Goal: Find specific page/section

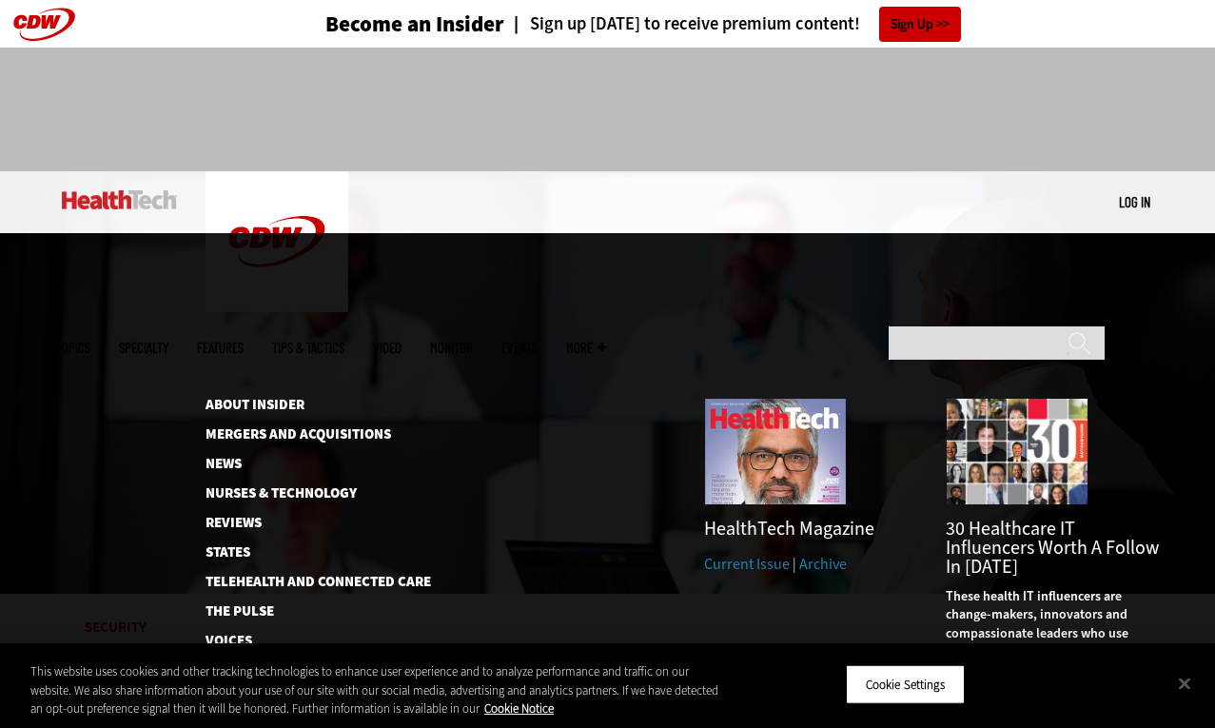
click at [606, 341] on span "More" at bounding box center [586, 348] width 40 height 14
click at [819, 554] on link "Archive" at bounding box center [823, 564] width 48 height 20
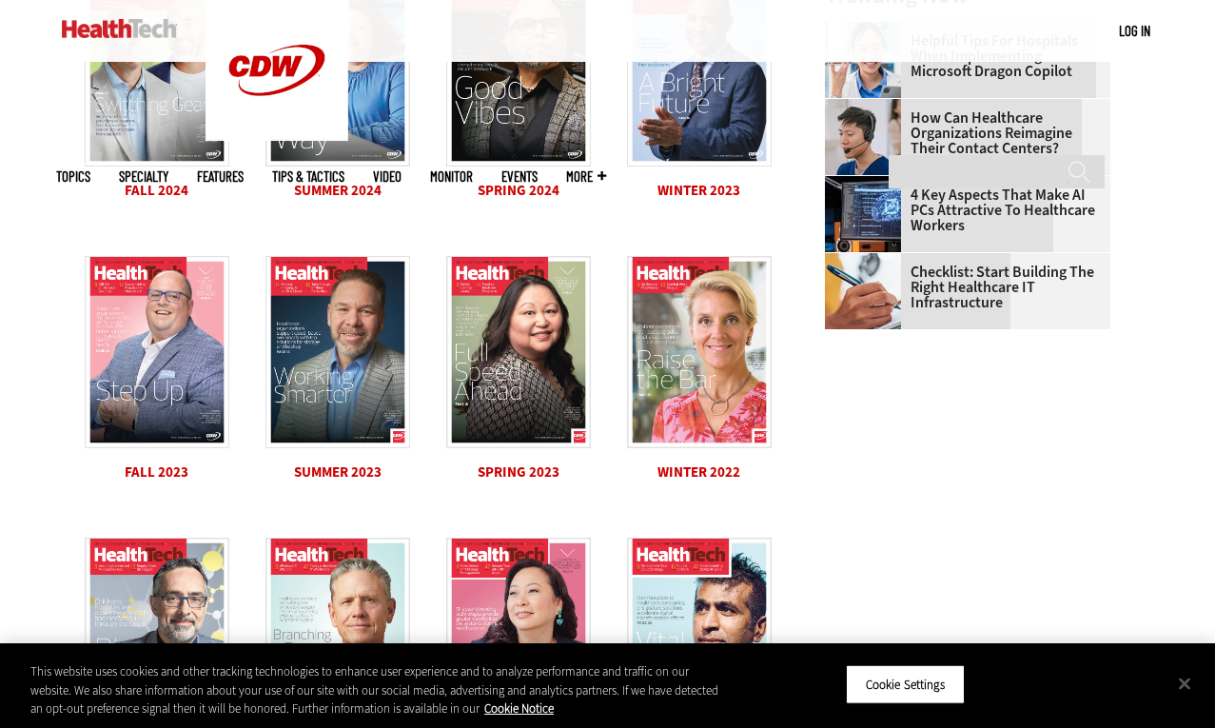
scroll to position [625, 0]
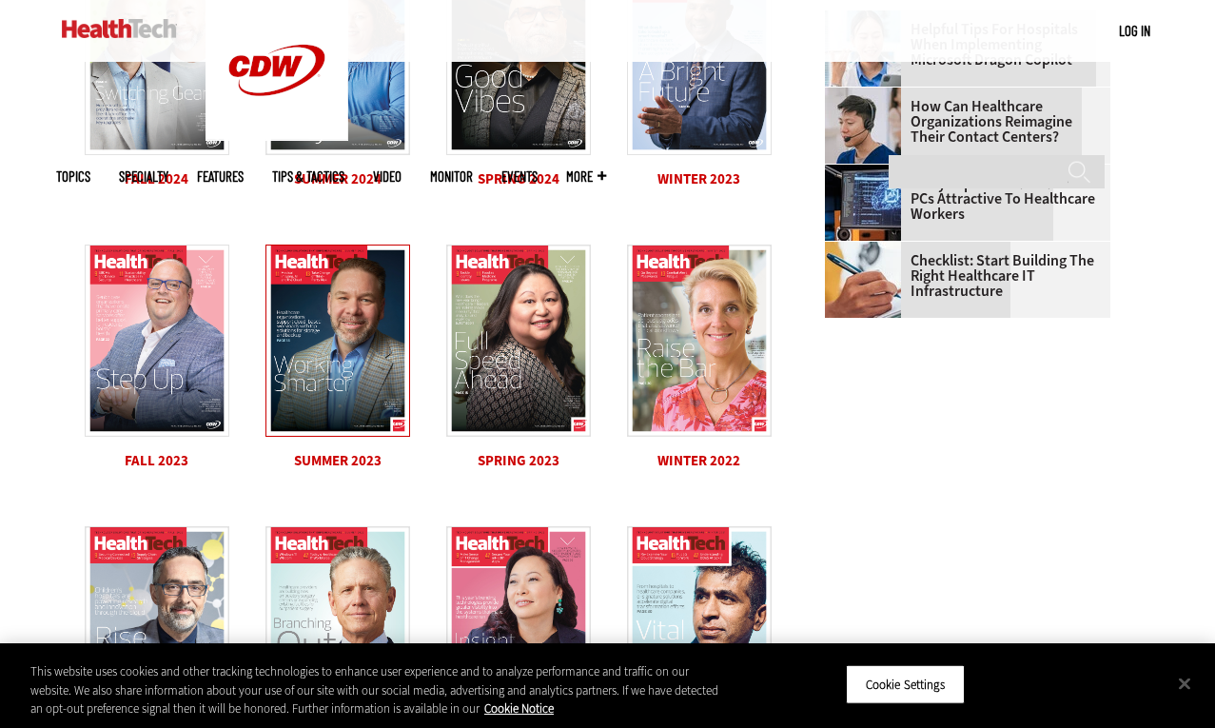
click at [348, 373] on img at bounding box center [337, 340] width 145 height 192
